Goal: Task Accomplishment & Management: Manage account settings

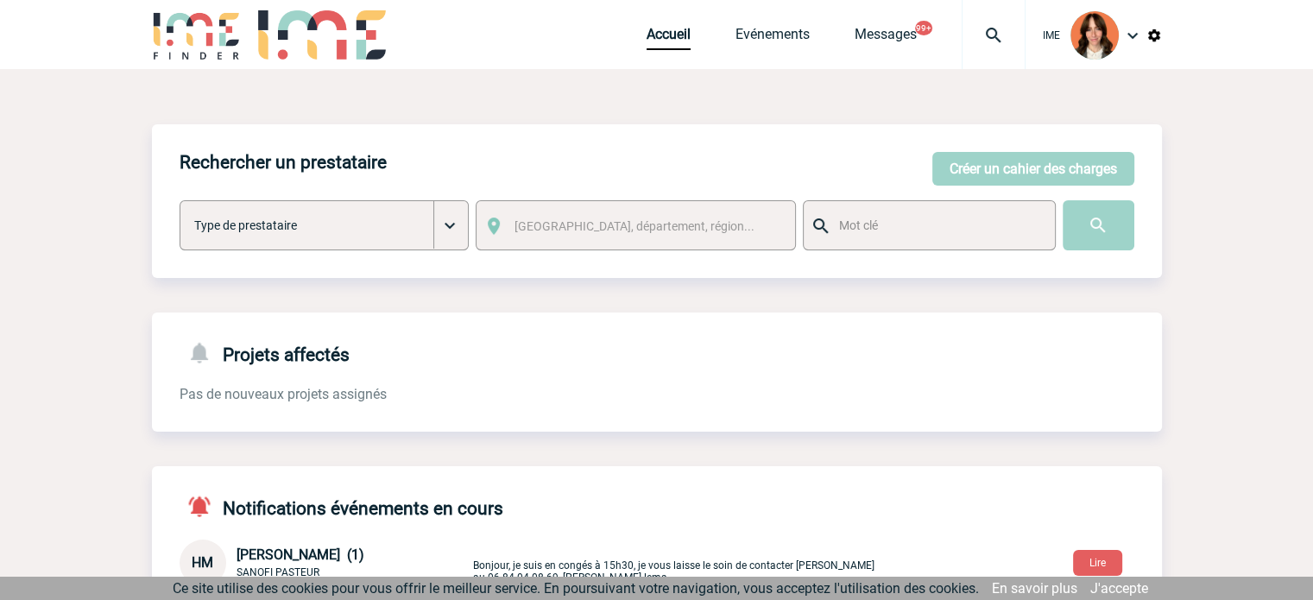
click at [996, 40] on img at bounding box center [993, 35] width 62 height 21
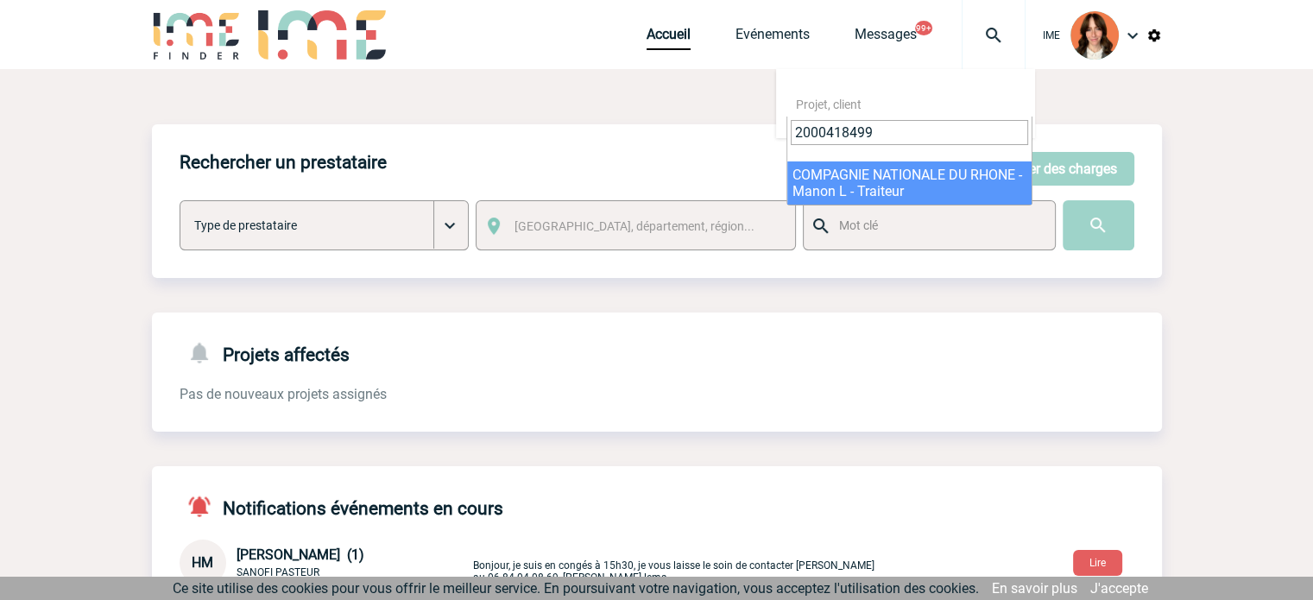
type input "2000418499"
select select "18000"
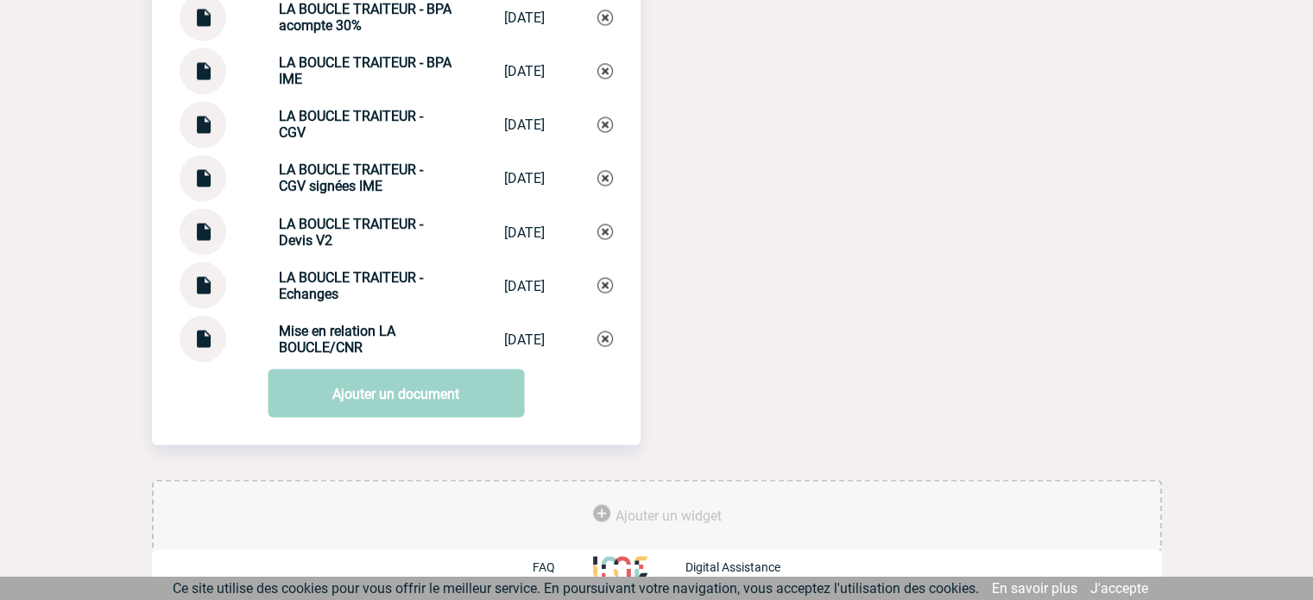
scroll to position [3076, 0]
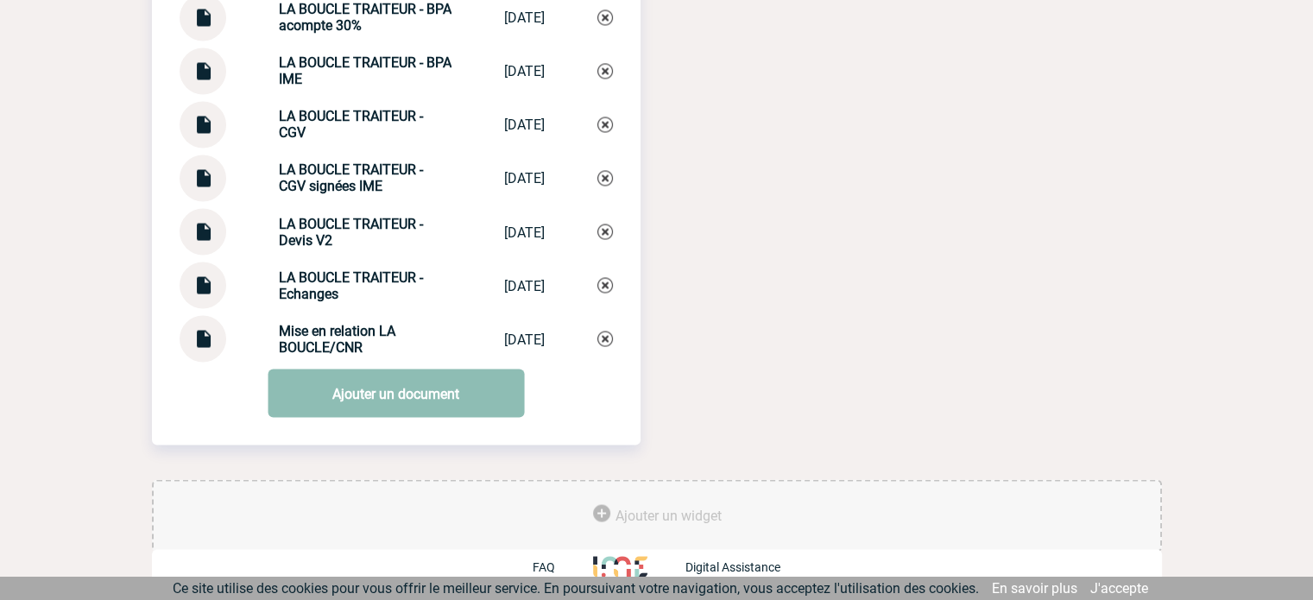
click at [318, 376] on link "Ajouter un document" at bounding box center [396, 393] width 256 height 48
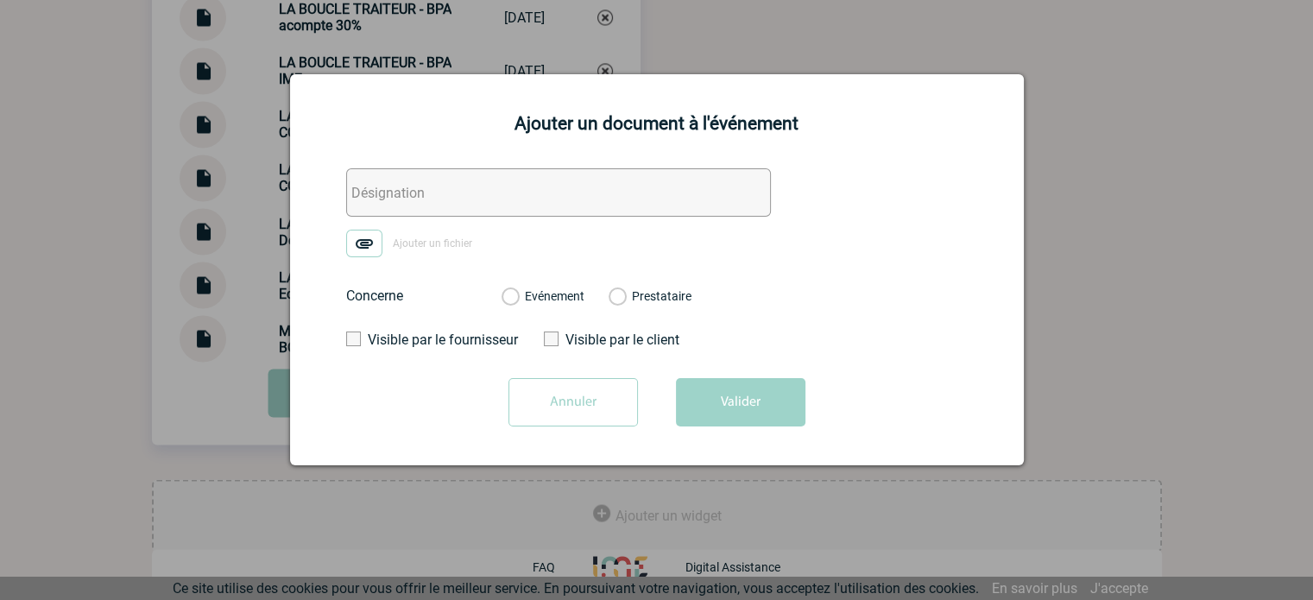
click at [369, 186] on input "text" at bounding box center [558, 192] width 425 height 48
type input "échanges facturation"
click at [375, 247] on img at bounding box center [364, 244] width 36 height 28
click at [0, 0] on input "Ajouter un fichier" at bounding box center [0, 0] width 0 height 0
click at [548, 288] on div "Evénement" at bounding box center [542, 295] width 83 height 17
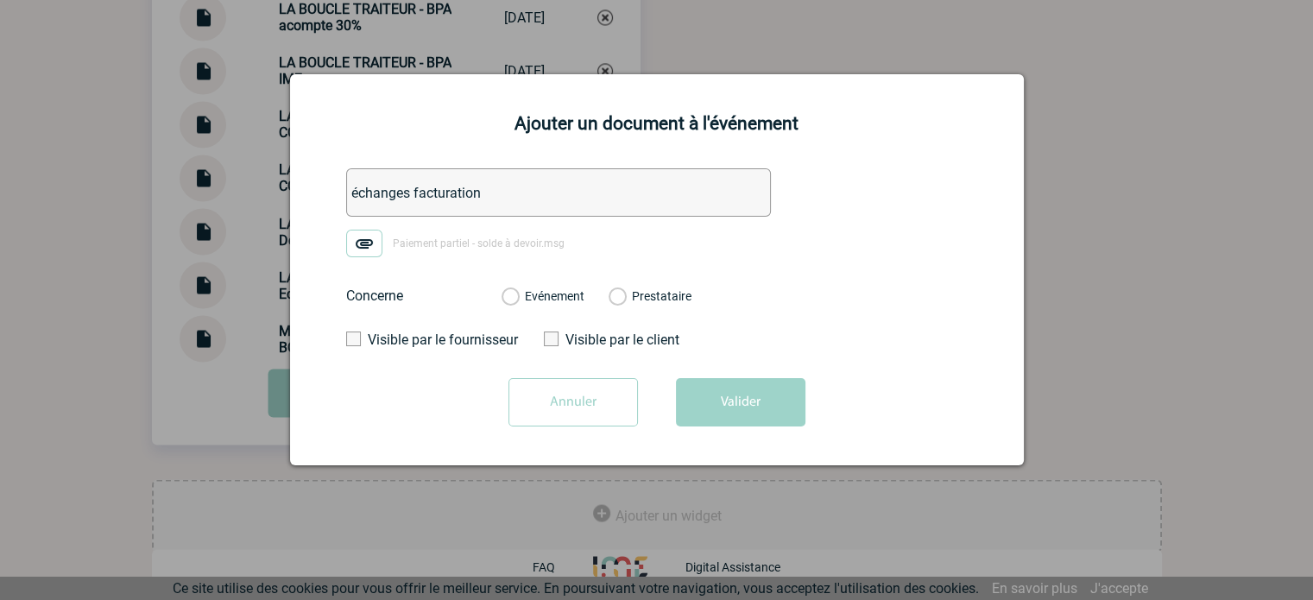
click at [556, 305] on div "Evénement" at bounding box center [542, 295] width 83 height 17
click at [518, 299] on label "Evénement" at bounding box center [509, 297] width 16 height 16
click at [0, 0] on input "Evénement" at bounding box center [0, 0] width 0 height 0
click at [732, 410] on button "Valider" at bounding box center [740, 402] width 129 height 48
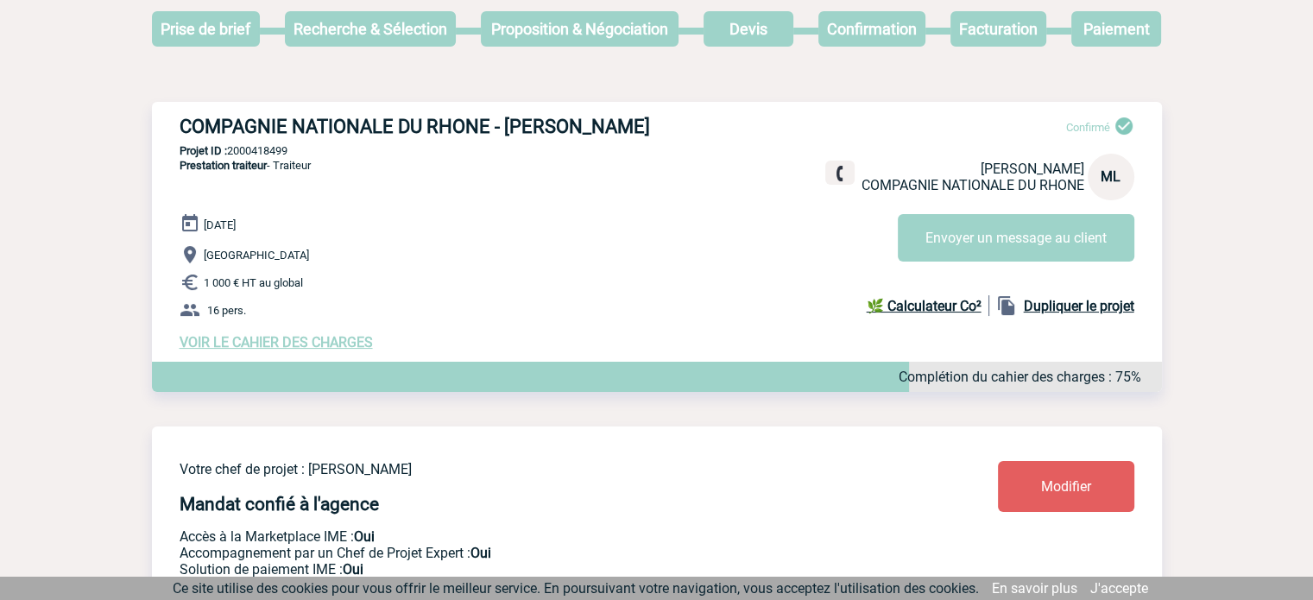
scroll to position [0, 0]
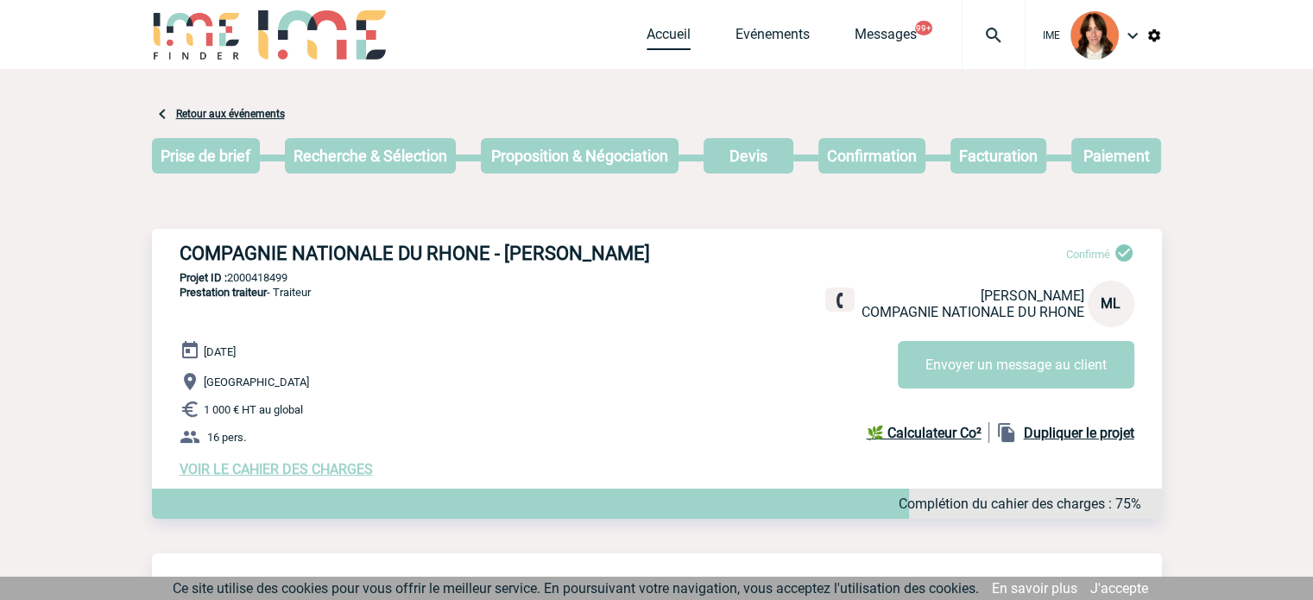
click at [668, 35] on link "Accueil" at bounding box center [668, 38] width 44 height 24
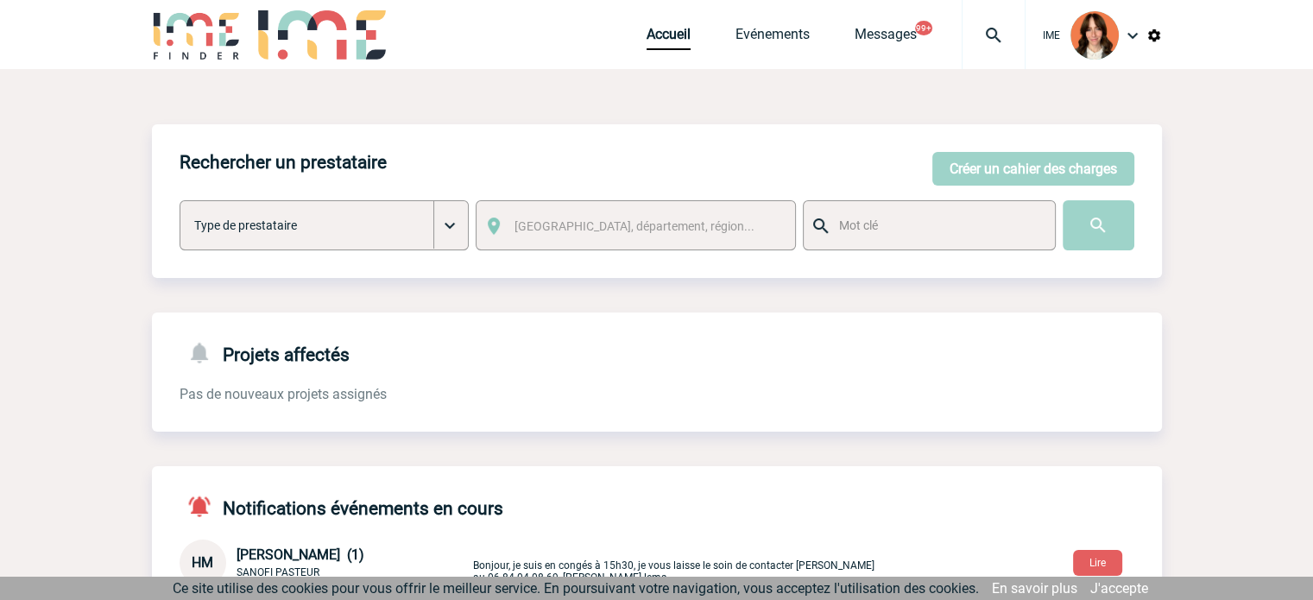
click at [963, 20] on div at bounding box center [993, 34] width 64 height 69
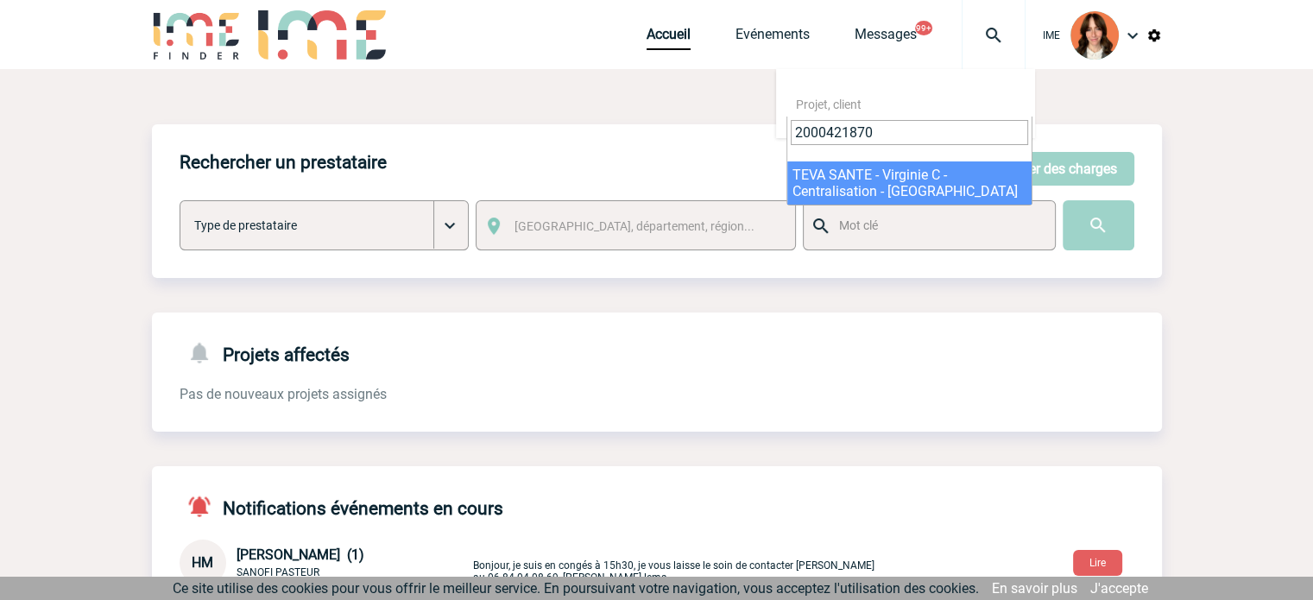
type input "2000421870"
select select "21371"
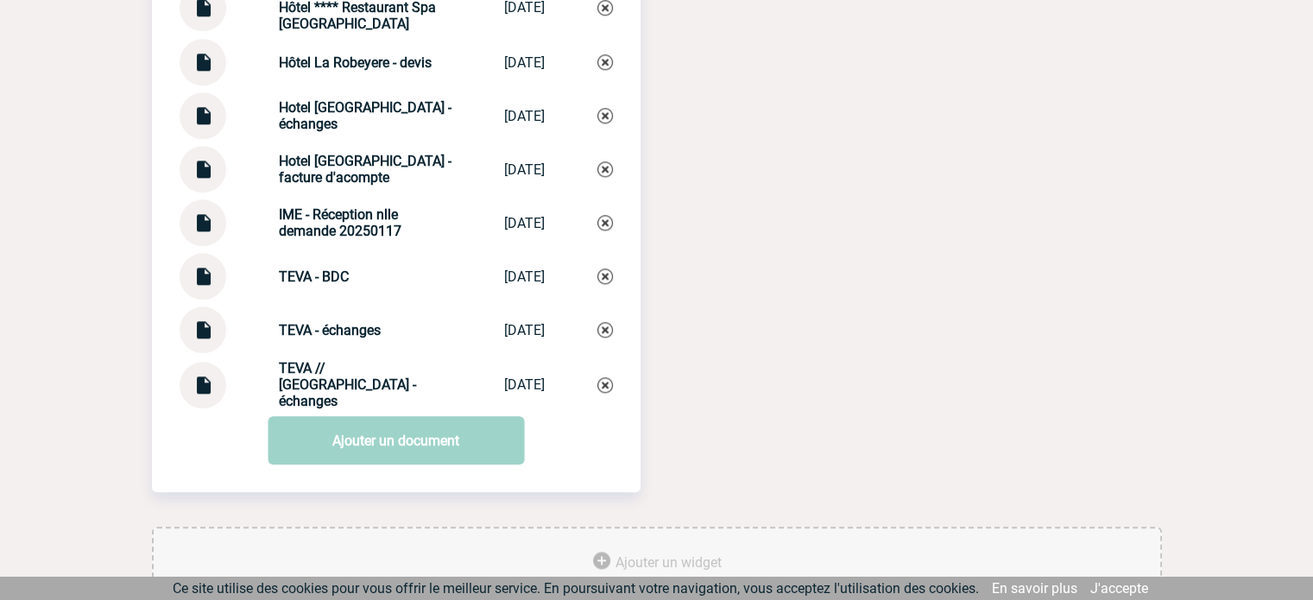
scroll to position [1882, 0]
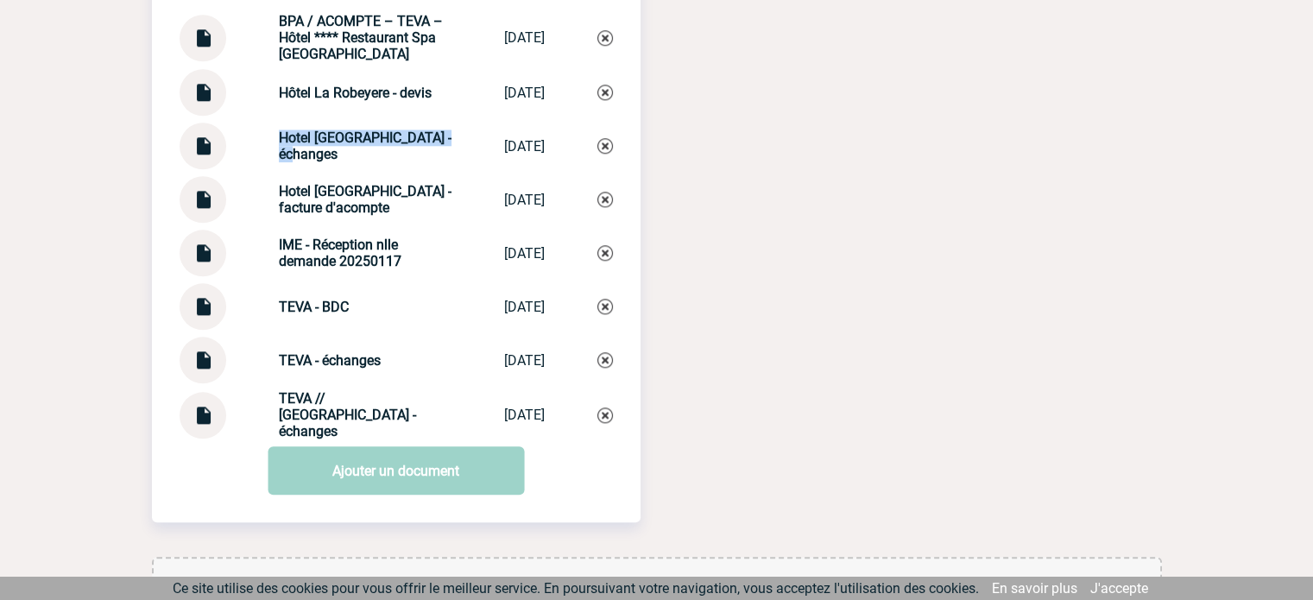
drag, startPoint x: 261, startPoint y: 144, endPoint x: 343, endPoint y: 179, distance: 89.0
click at [343, 169] on div "Hotel La Robeyere - échanges Hotel La Robeye... 20/08/2025" at bounding box center [396, 146] width 433 height 47
copy strong "Hotel La Robeyere - échanges"
click at [604, 154] on img at bounding box center [605, 146] width 16 height 16
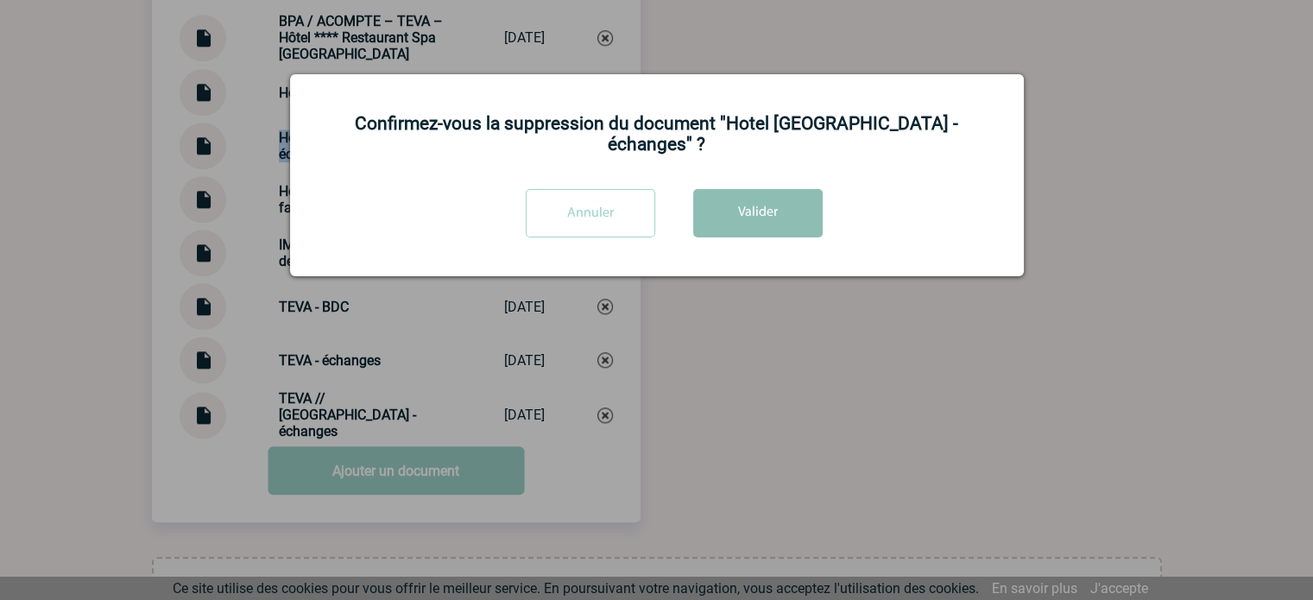
click at [759, 211] on button "Valider" at bounding box center [757, 213] width 129 height 48
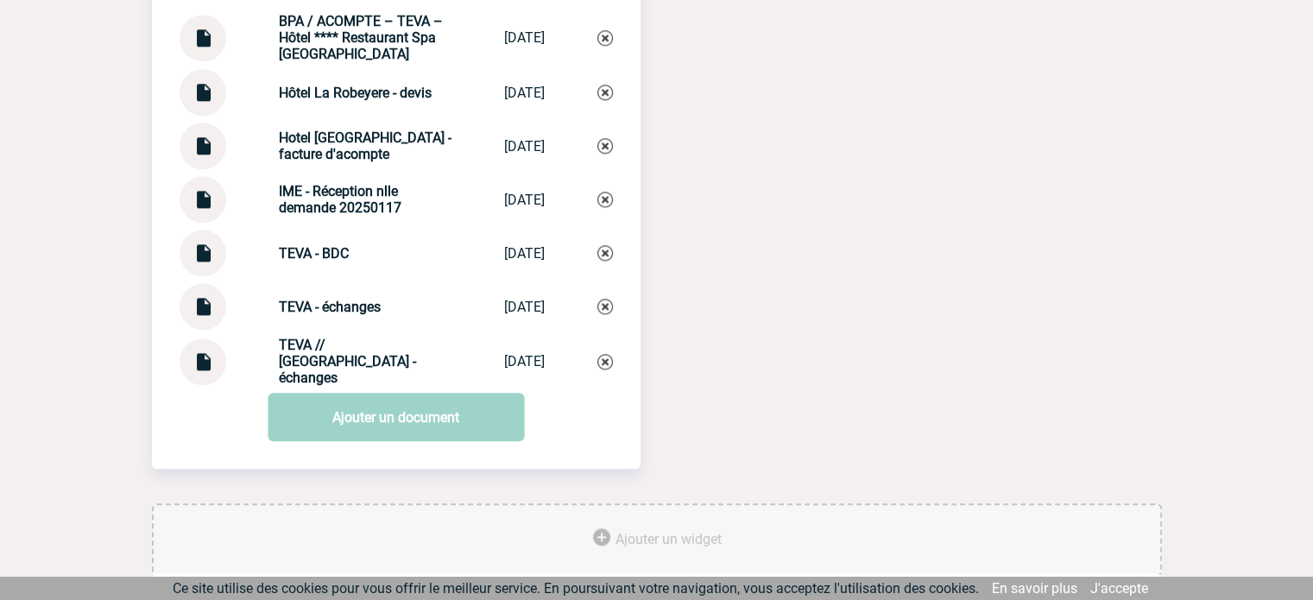
click at [400, 427] on link "Ajouter un document" at bounding box center [396, 417] width 256 height 48
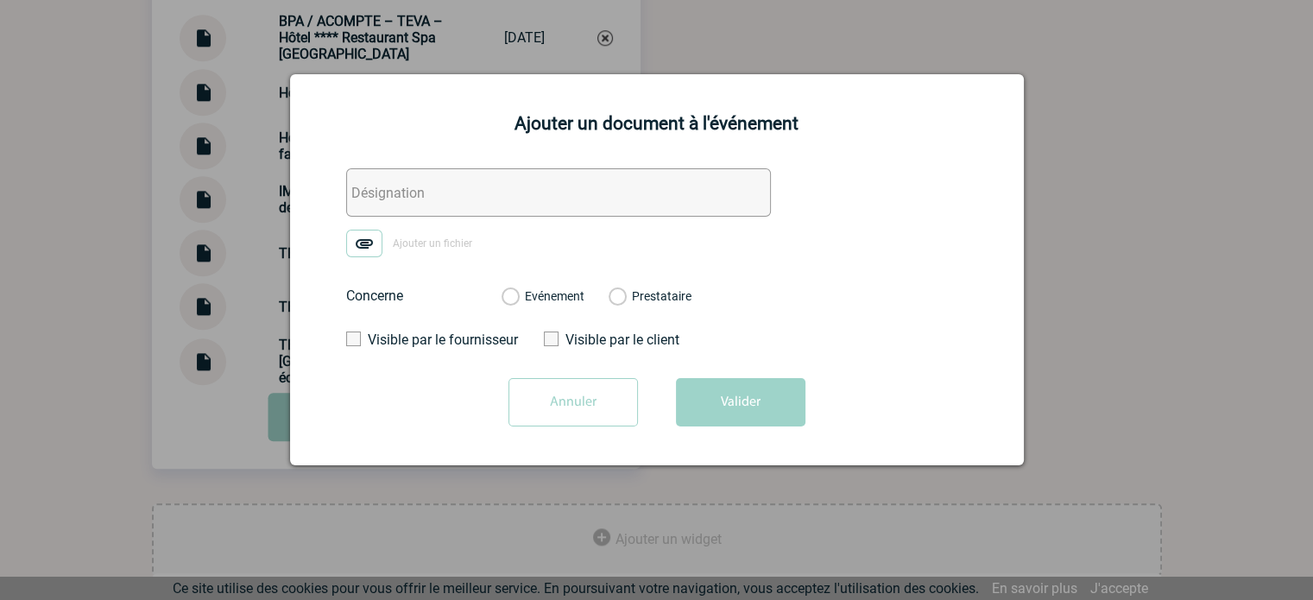
drag, startPoint x: 366, startPoint y: 195, endPoint x: 355, endPoint y: 252, distance: 58.1
click at [366, 195] on input "text" at bounding box center [558, 192] width 425 height 48
paste input "Hotel La Robeyere - échanges"
type input "Hotel La Robeyere - échanges"
click at [353, 255] on img at bounding box center [364, 244] width 36 height 28
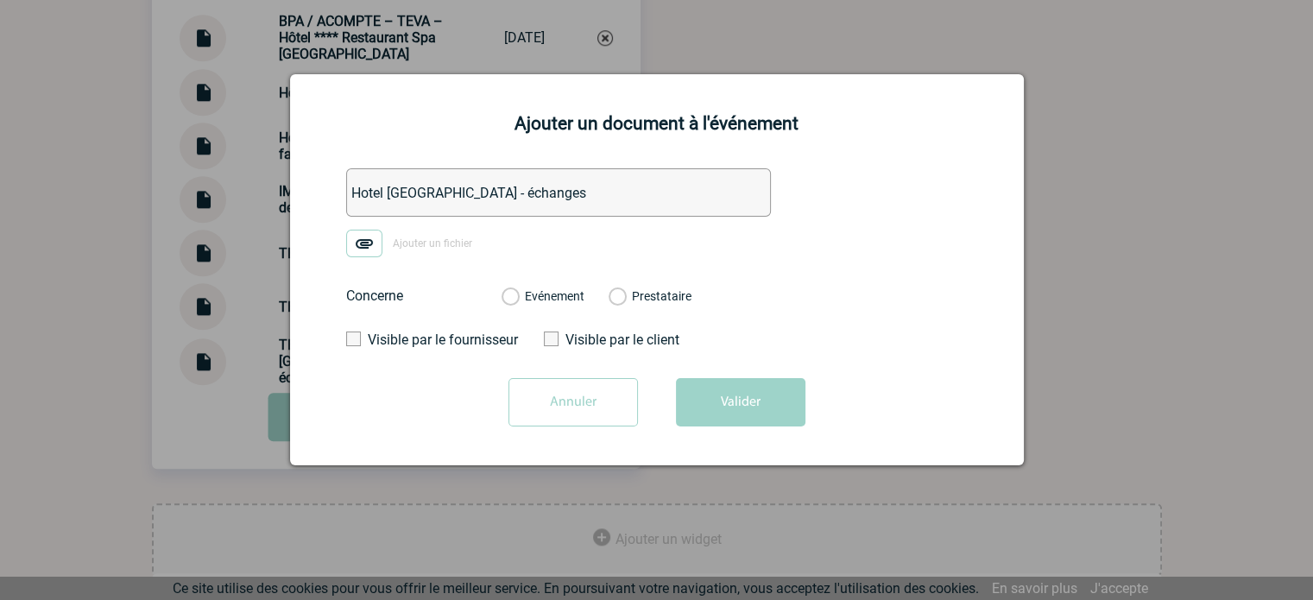
click at [0, 0] on input "Ajouter un fichier" at bounding box center [0, 0] width 0 height 0
click at [518, 290] on label "Evénement" at bounding box center [509, 297] width 16 height 16
click at [0, 0] on input "Evénement" at bounding box center [0, 0] width 0 height 0
click at [682, 389] on button "Valider" at bounding box center [740, 402] width 129 height 48
